Goal: Check status: Check status

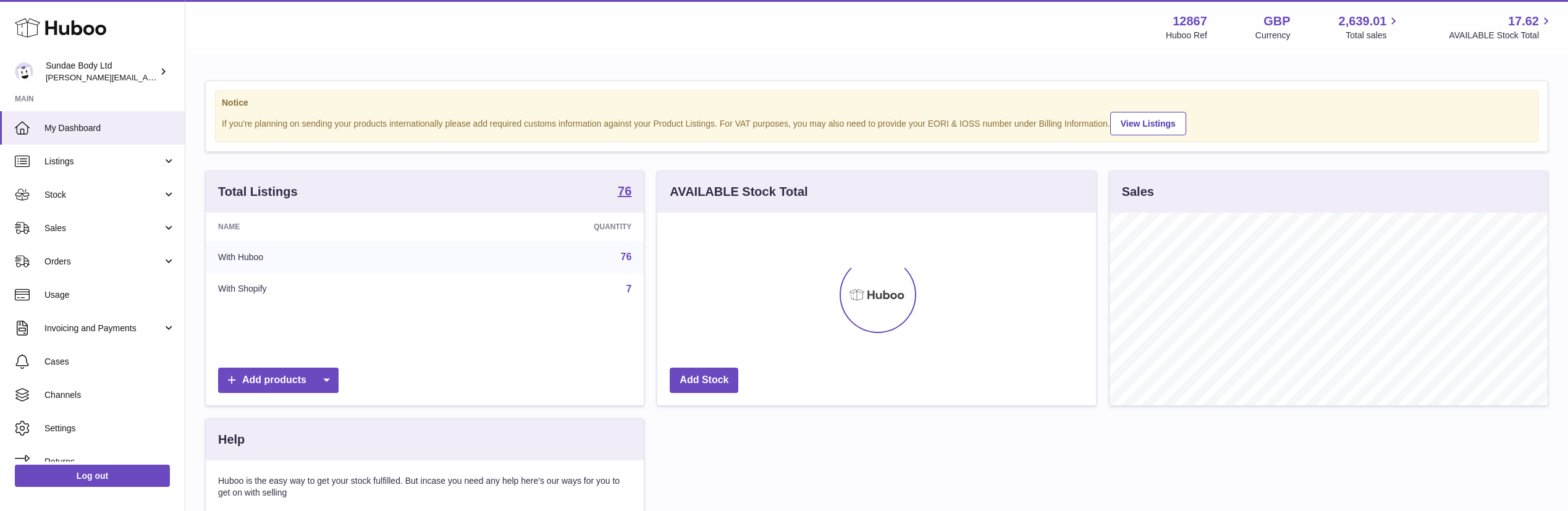
scroll to position [193, 438]
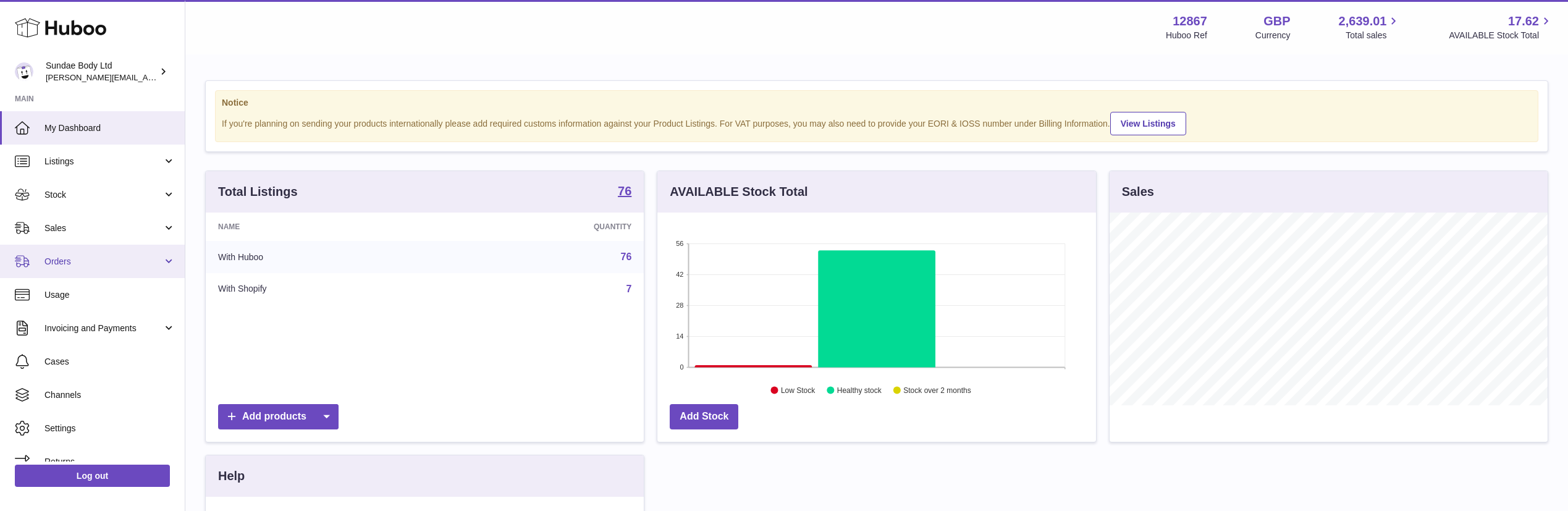
click at [72, 259] on span "Orders" at bounding box center [103, 262] width 118 height 12
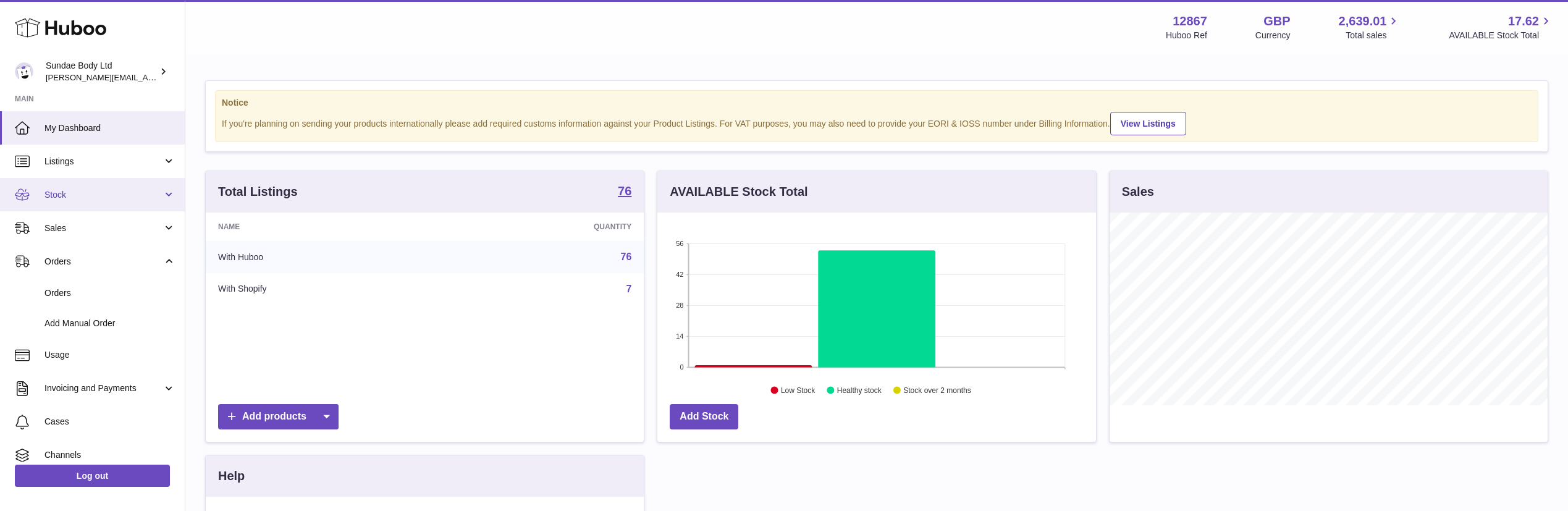
click at [64, 197] on span "Stock" at bounding box center [103, 195] width 118 height 12
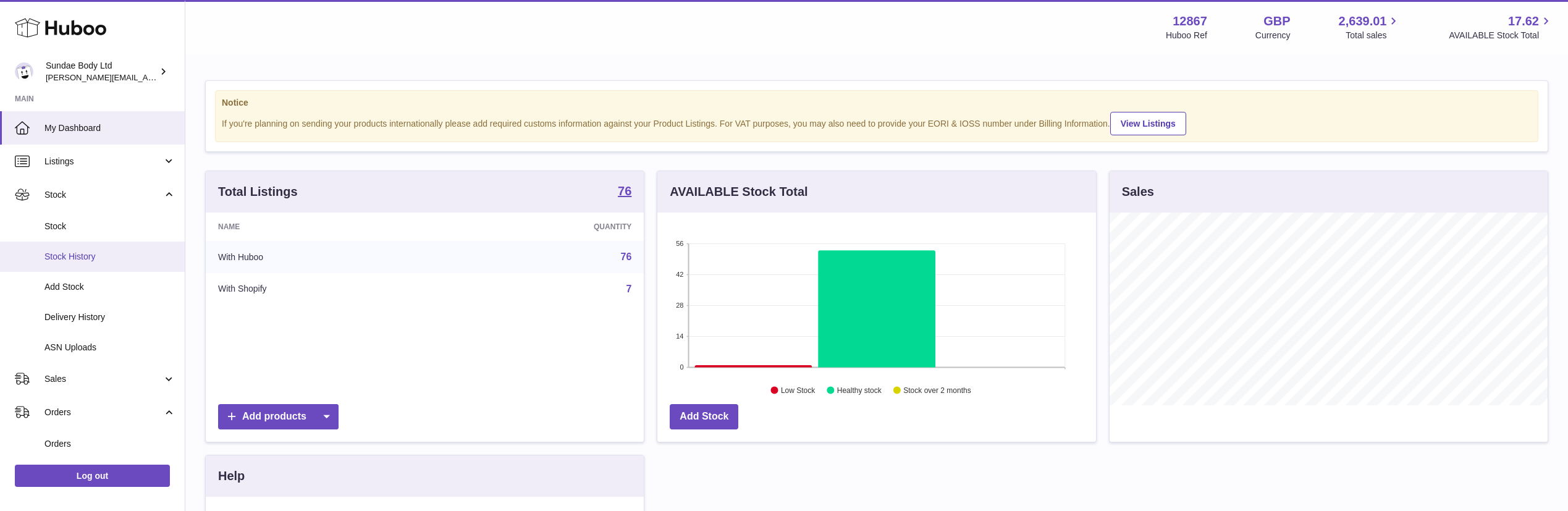
click at [76, 257] on span "Stock History" at bounding box center [110, 257] width 131 height 12
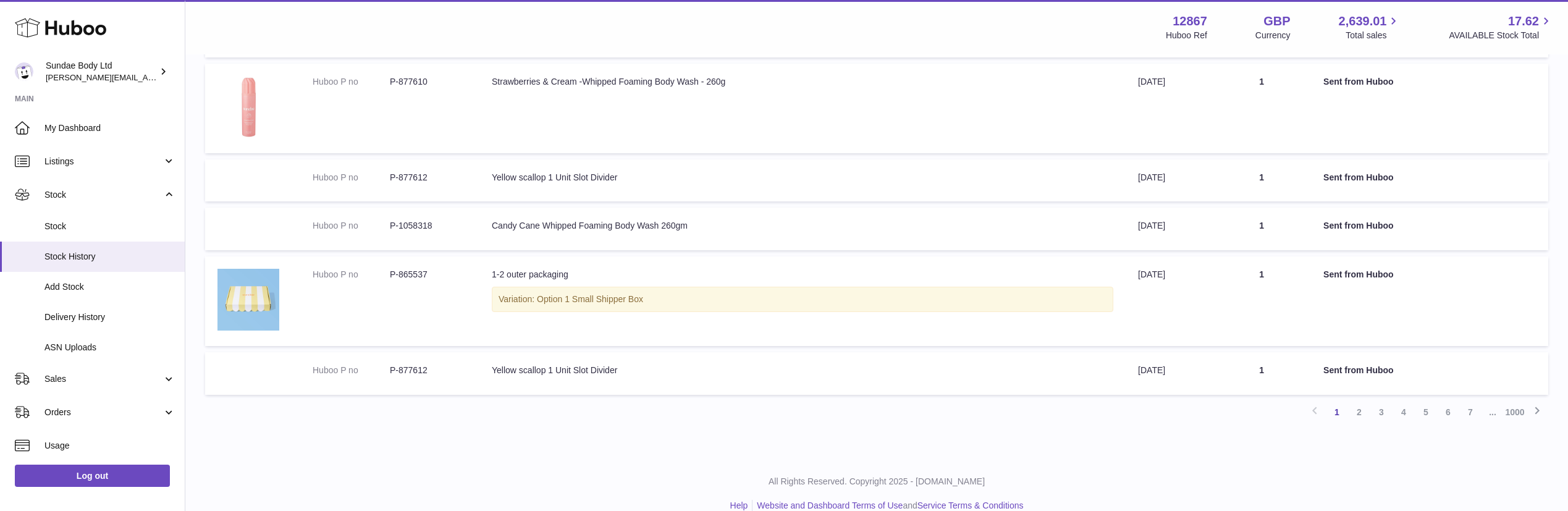
scroll to position [613, 0]
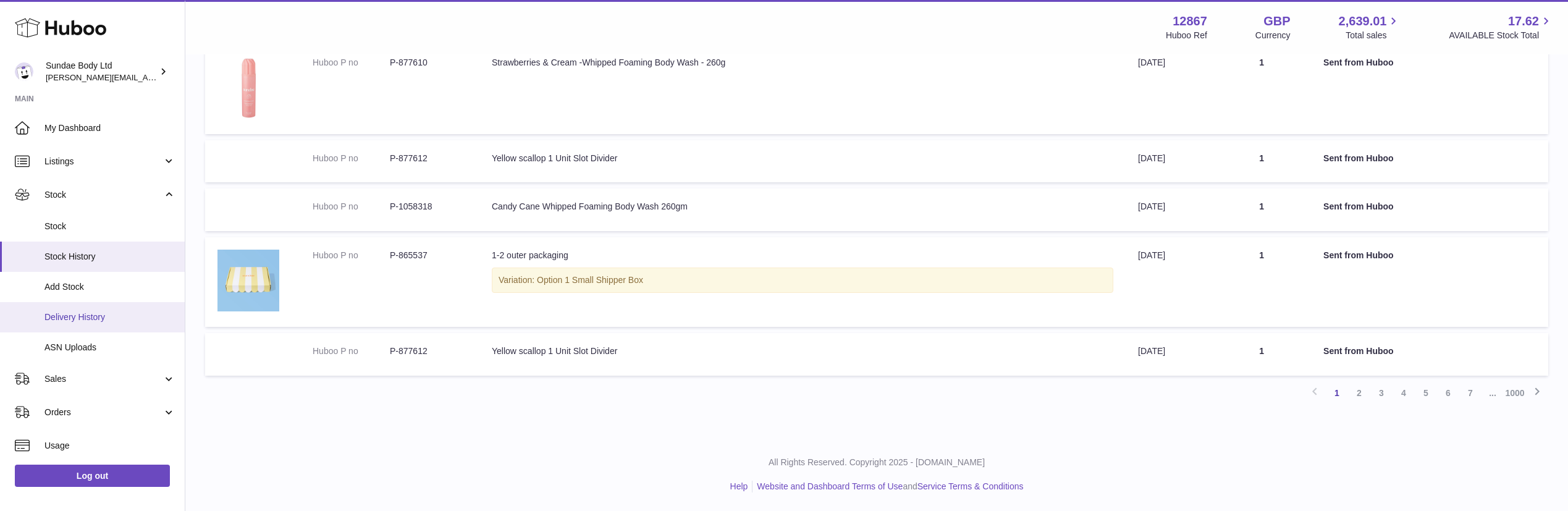
click at [77, 326] on link "Delivery History" at bounding box center [92, 317] width 185 height 30
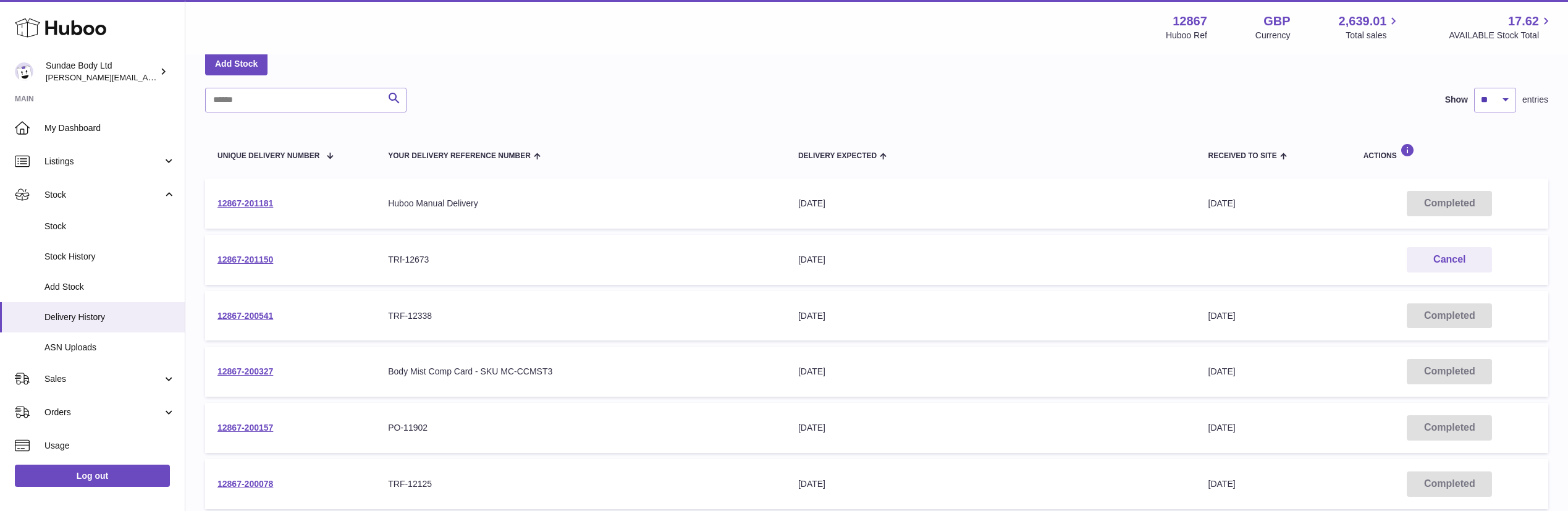
scroll to position [93, 0]
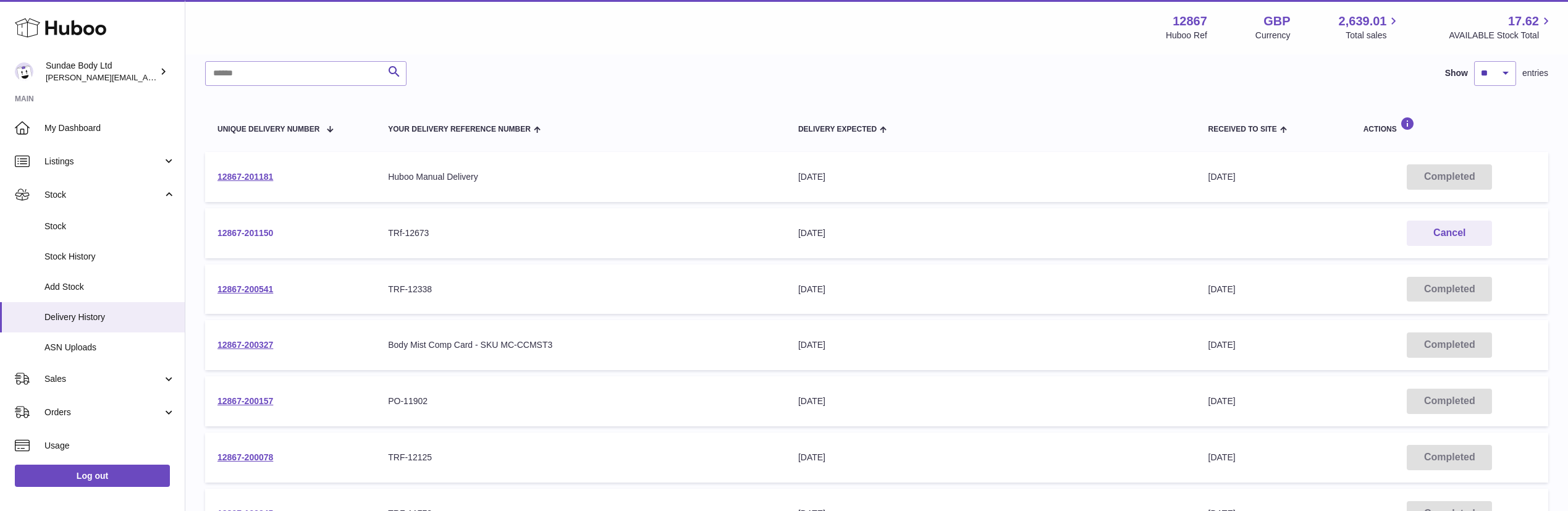
click at [242, 237] on link "12867-201150" at bounding box center [245, 232] width 55 height 10
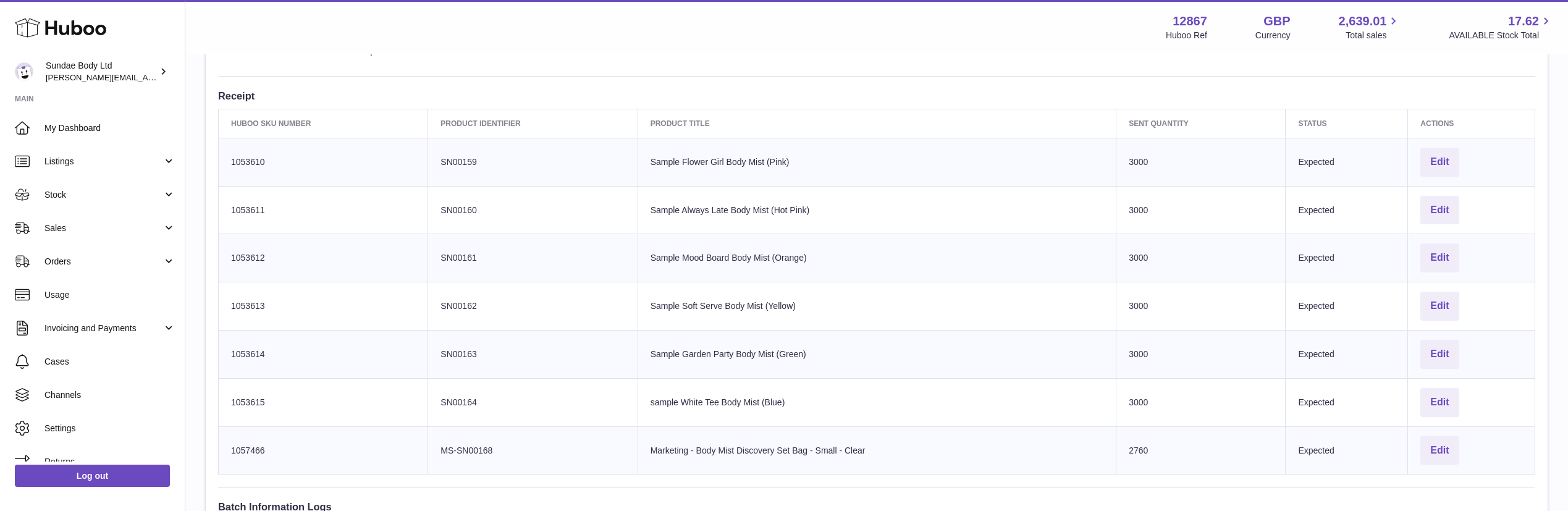
scroll to position [464, 0]
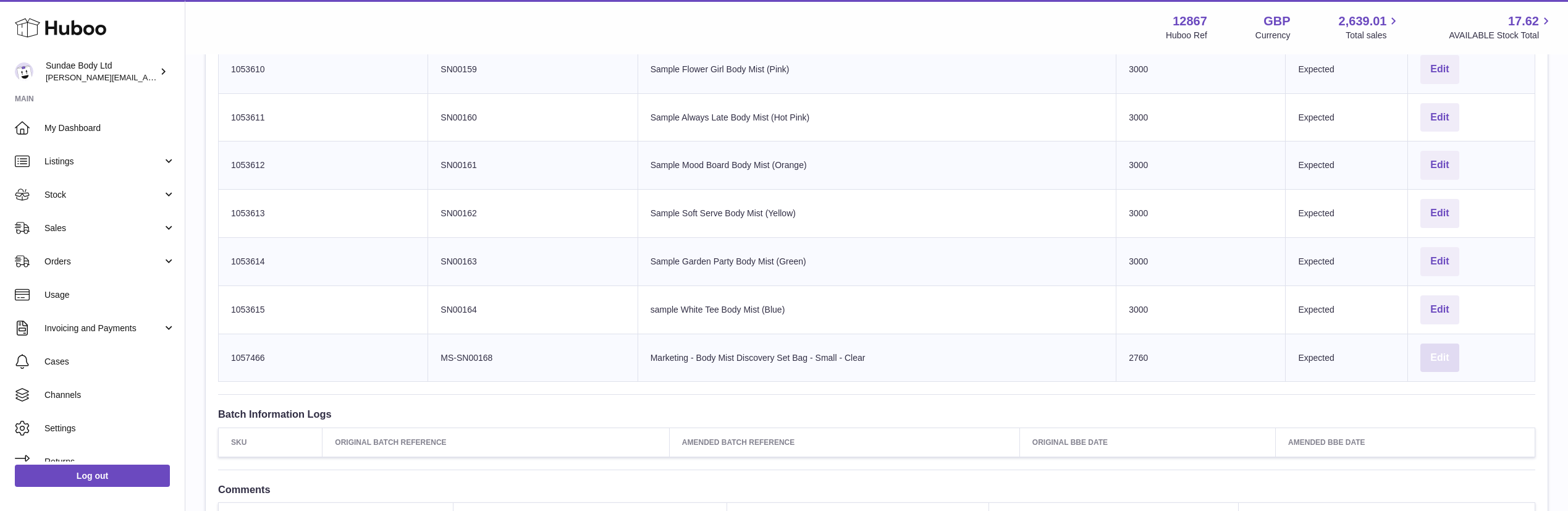
click at [1443, 353] on button "Edit" at bounding box center [1440, 358] width 38 height 29
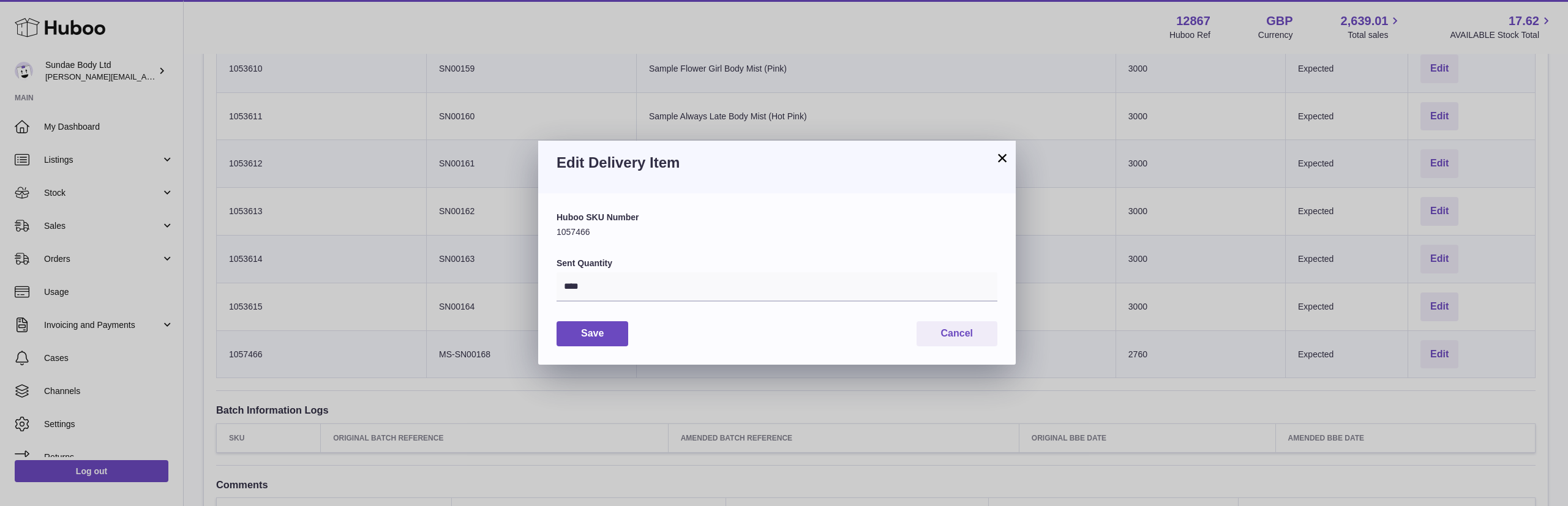
click at [1002, 155] on button "×" at bounding box center [1002, 158] width 15 height 15
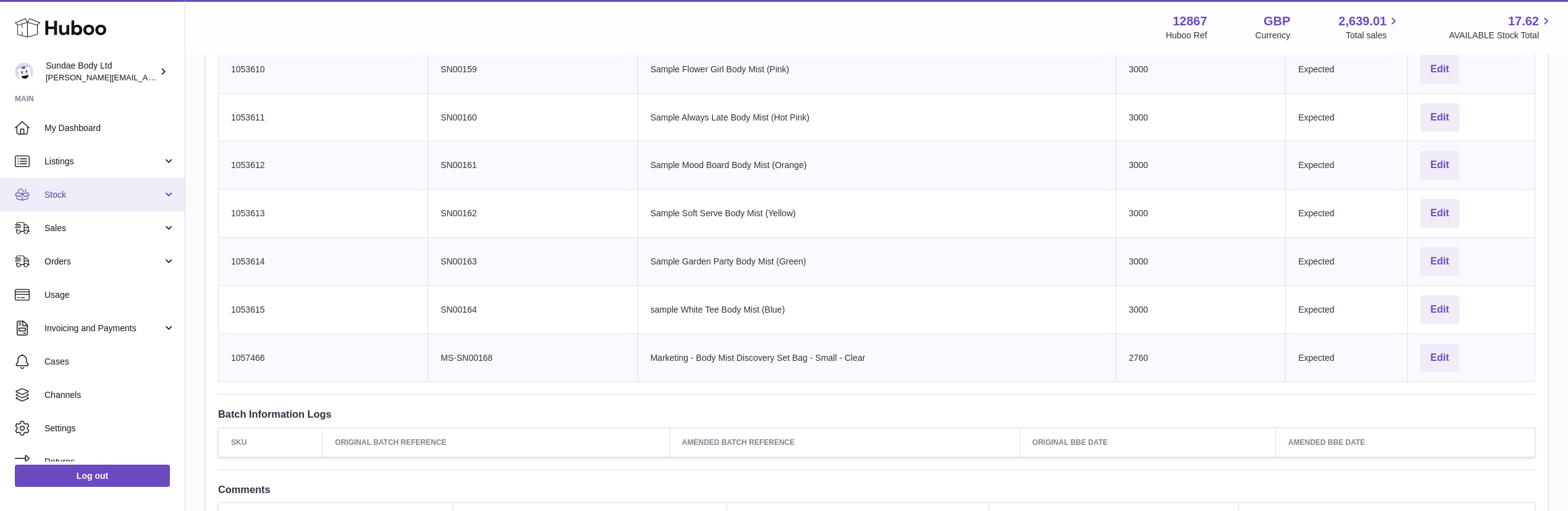
click at [57, 191] on span "Stock" at bounding box center [103, 195] width 118 height 12
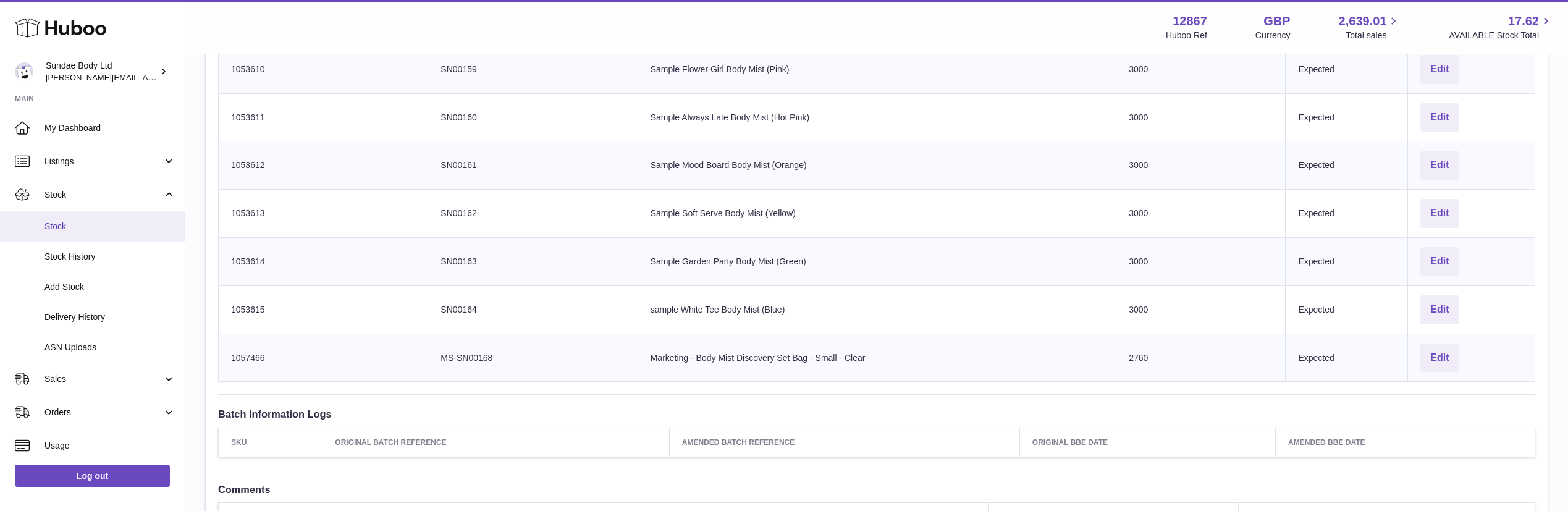
click at [58, 222] on span "Stock" at bounding box center [110, 227] width 131 height 12
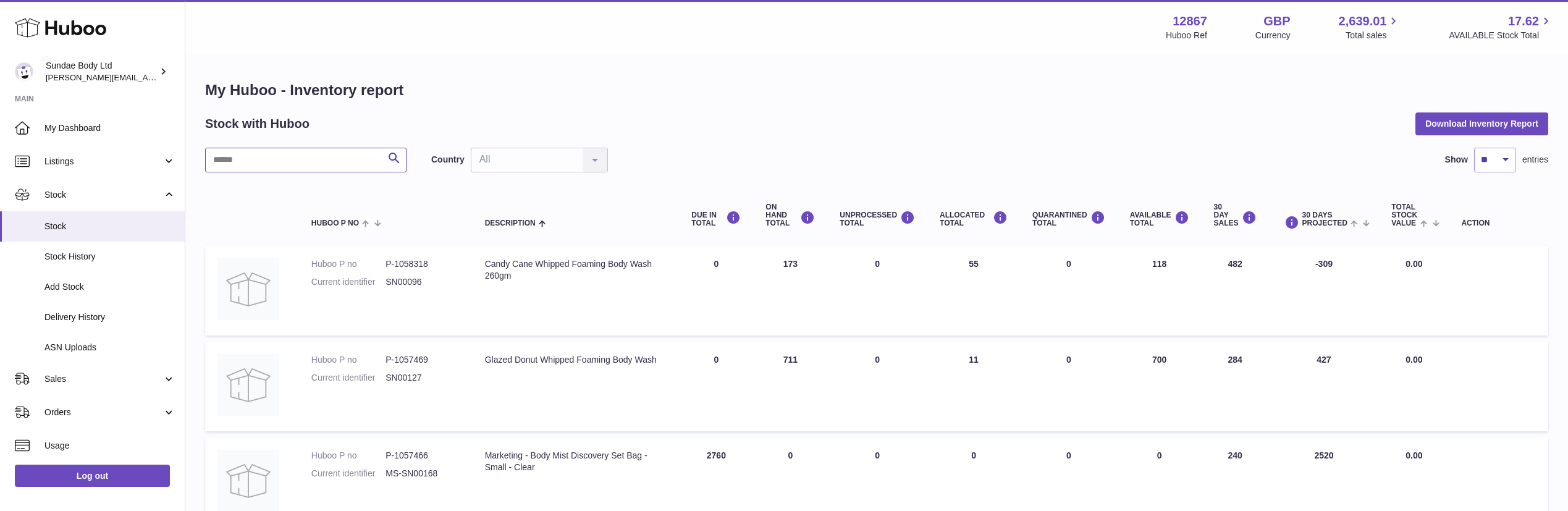
click at [271, 163] on input "text" at bounding box center [306, 160] width 201 height 25
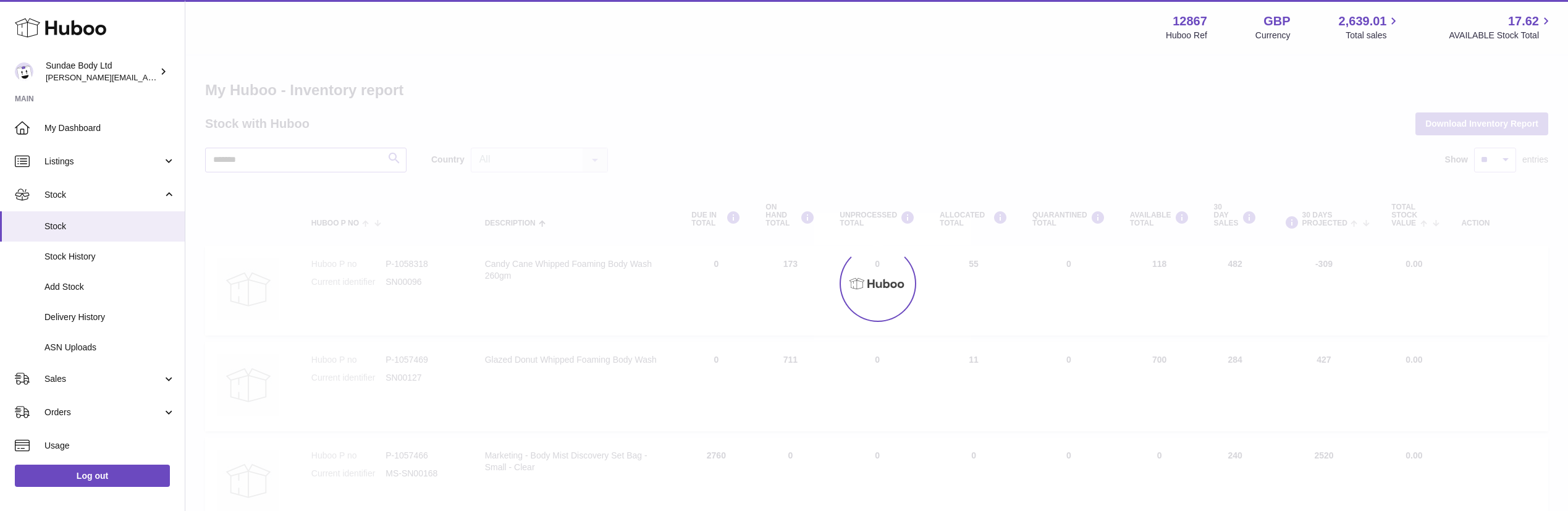
type input "*******"
